Goal: Find specific page/section: Find specific page/section

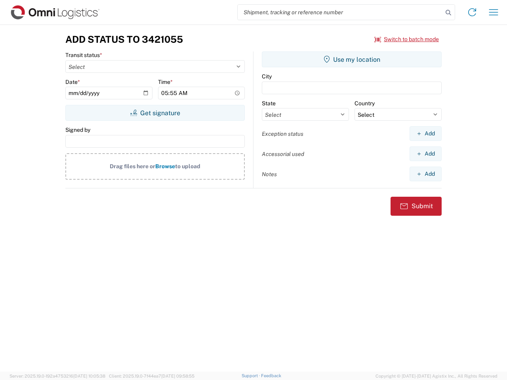
click at [340, 12] on input "search" at bounding box center [340, 12] width 205 height 15
click at [448, 13] on icon at bounding box center [448, 12] width 11 height 11
click at [472, 12] on icon at bounding box center [472, 12] width 13 height 13
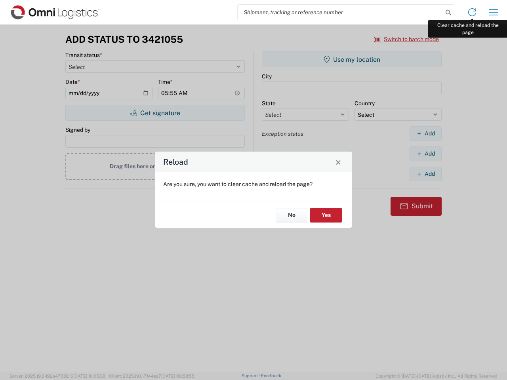
click at [493, 12] on div "Reload Are you sure, you want to clear cache and reload the page? No Yes" at bounding box center [253, 190] width 507 height 380
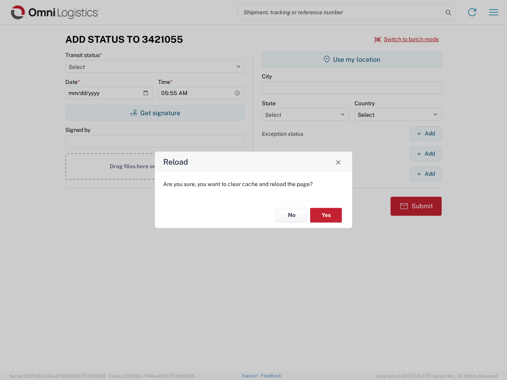
click at [407, 39] on div "Reload Are you sure, you want to clear cache and reload the page? No Yes" at bounding box center [253, 190] width 507 height 380
click at [155, 113] on div "Reload Are you sure, you want to clear cache and reload the page? No Yes" at bounding box center [253, 190] width 507 height 380
click at [352, 59] on div "Reload Are you sure, you want to clear cache and reload the page? No Yes" at bounding box center [253, 190] width 507 height 380
click at [425, 133] on div "Reload Are you sure, you want to clear cache and reload the page? No Yes" at bounding box center [253, 190] width 507 height 380
click at [425, 154] on div "Reload Are you sure, you want to clear cache and reload the page? No Yes" at bounding box center [253, 190] width 507 height 380
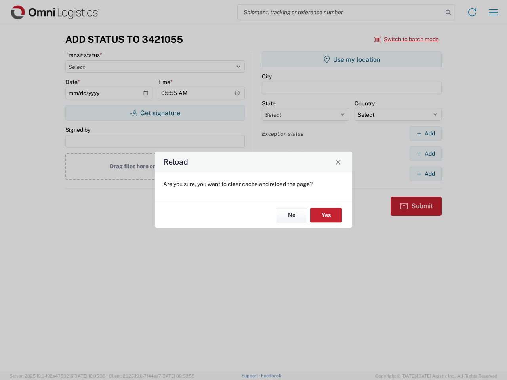
click at [425, 174] on div "Reload Are you sure, you want to clear cache and reload the page? No Yes" at bounding box center [253, 190] width 507 height 380
